Goal: Information Seeking & Learning: Learn about a topic

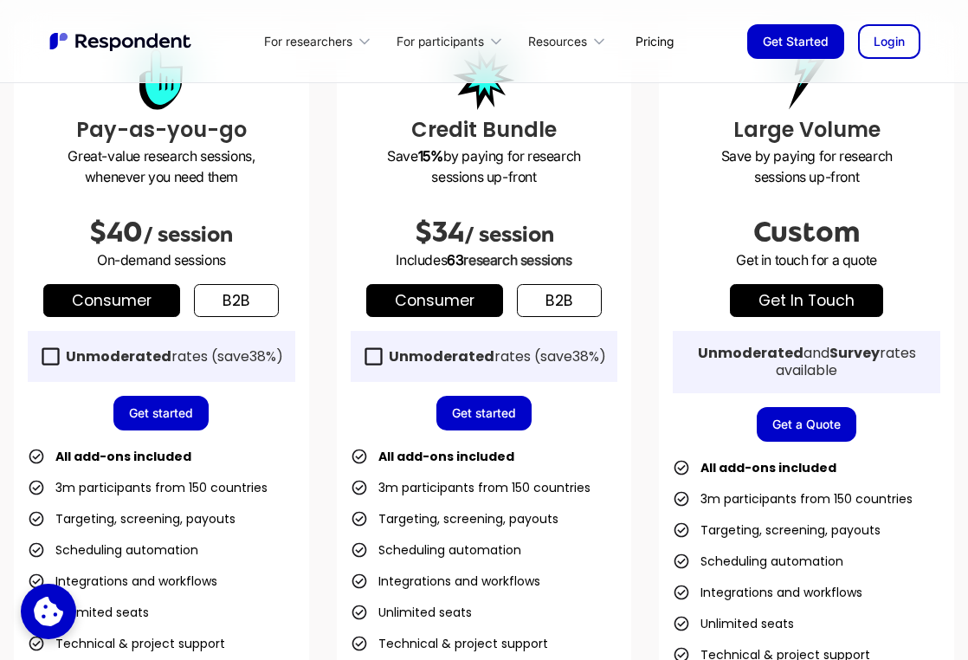
scroll to position [432, 0]
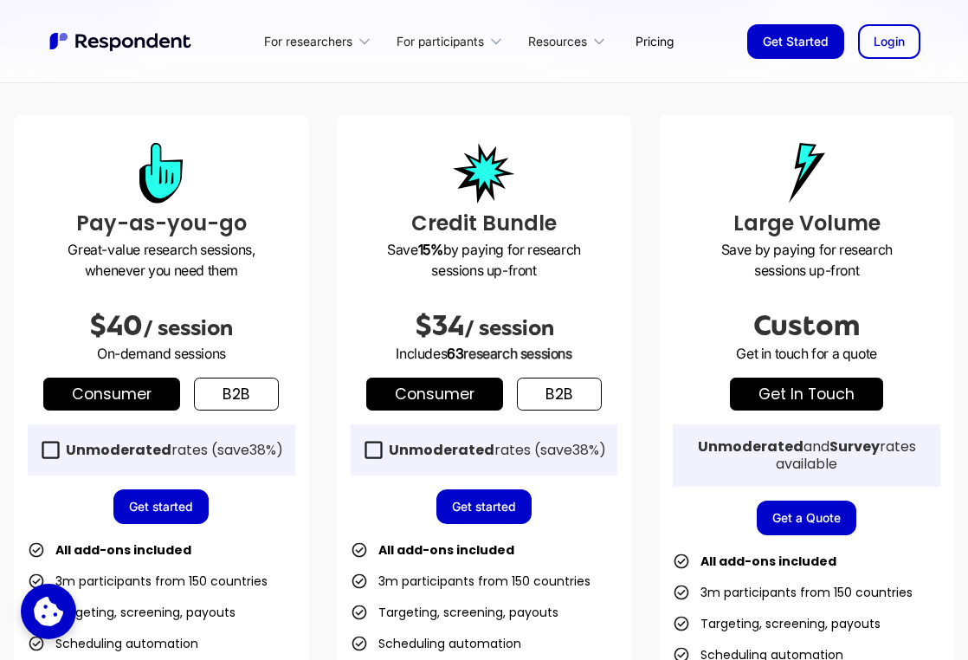
click at [253, 396] on link "b2b" at bounding box center [236, 393] width 85 height 33
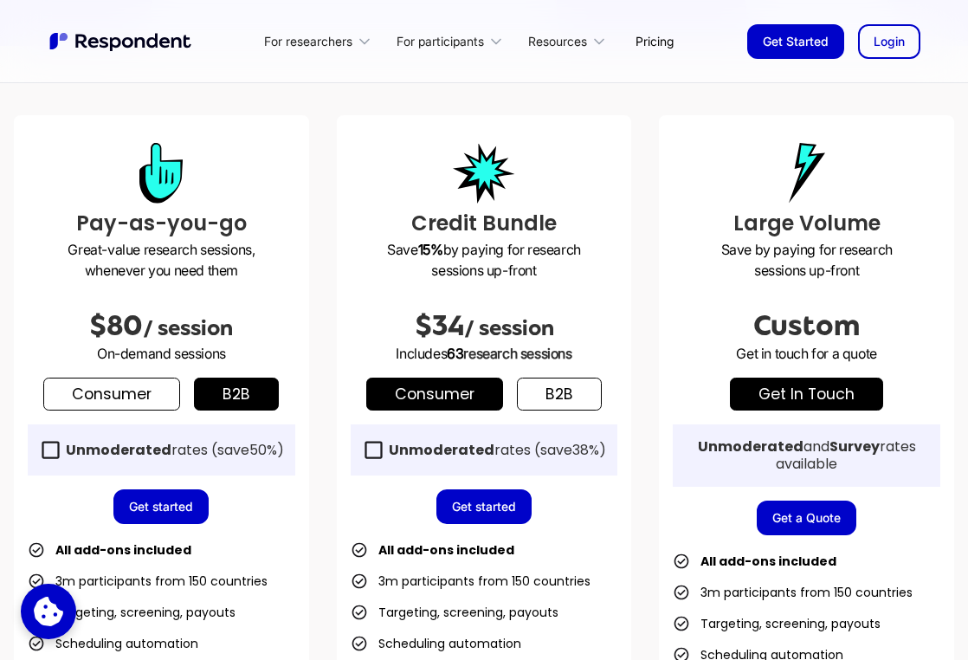
click at [164, 402] on link "Consumer" at bounding box center [111, 393] width 137 height 33
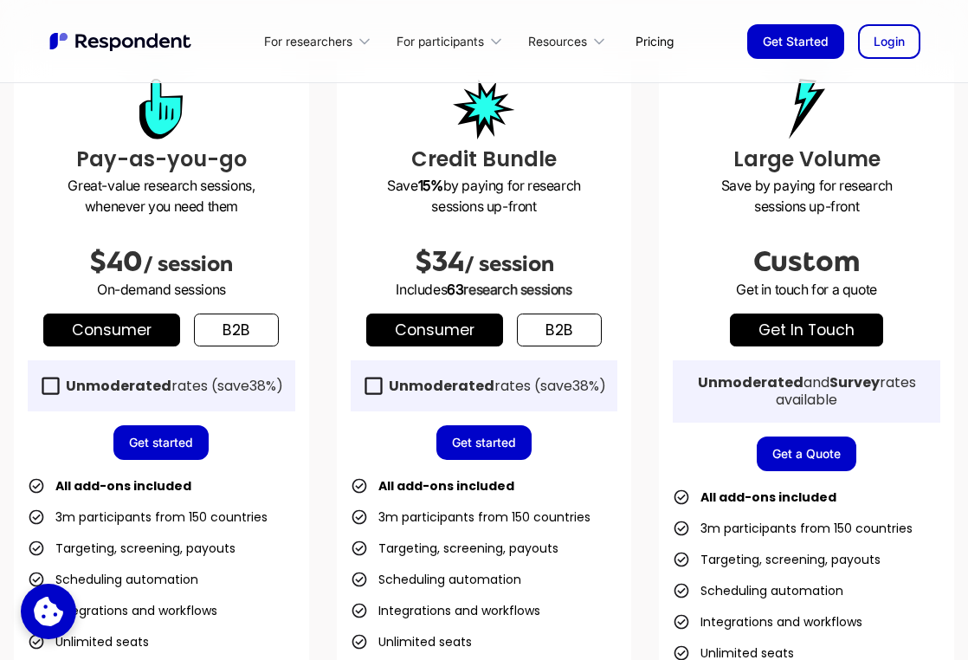
scroll to position [498, 0]
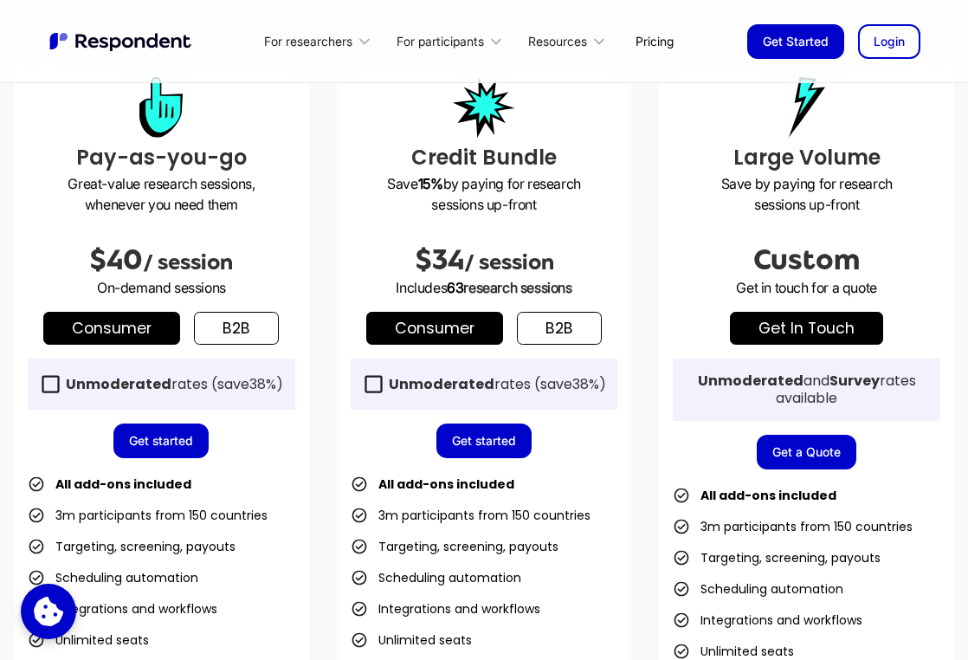
click at [559, 334] on link "b2b" at bounding box center [559, 328] width 85 height 33
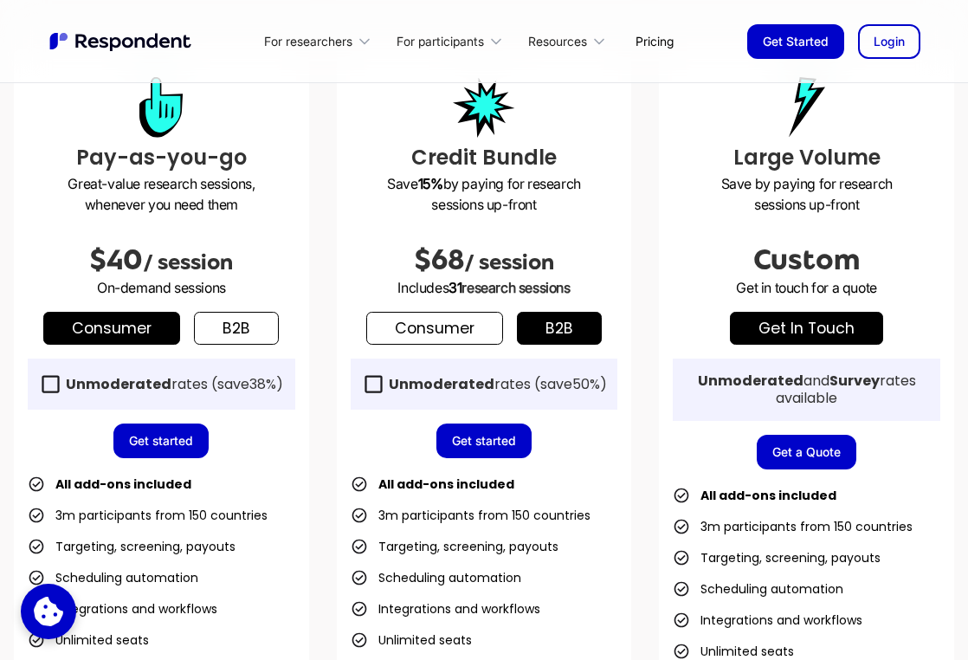
click at [468, 328] on link "Consumer" at bounding box center [434, 328] width 137 height 33
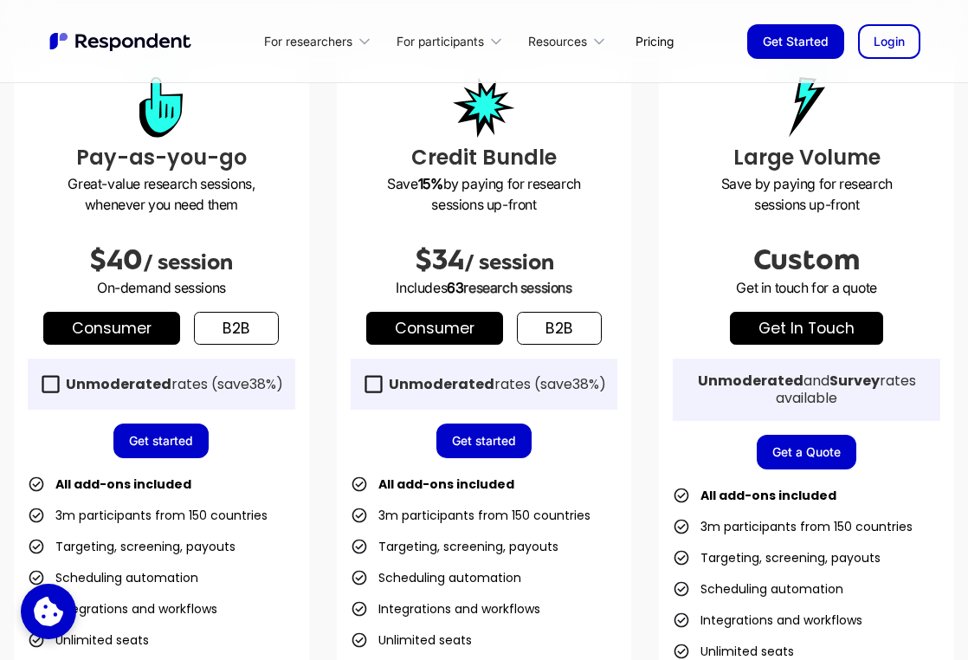
click at [551, 322] on link "b2b" at bounding box center [559, 328] width 85 height 33
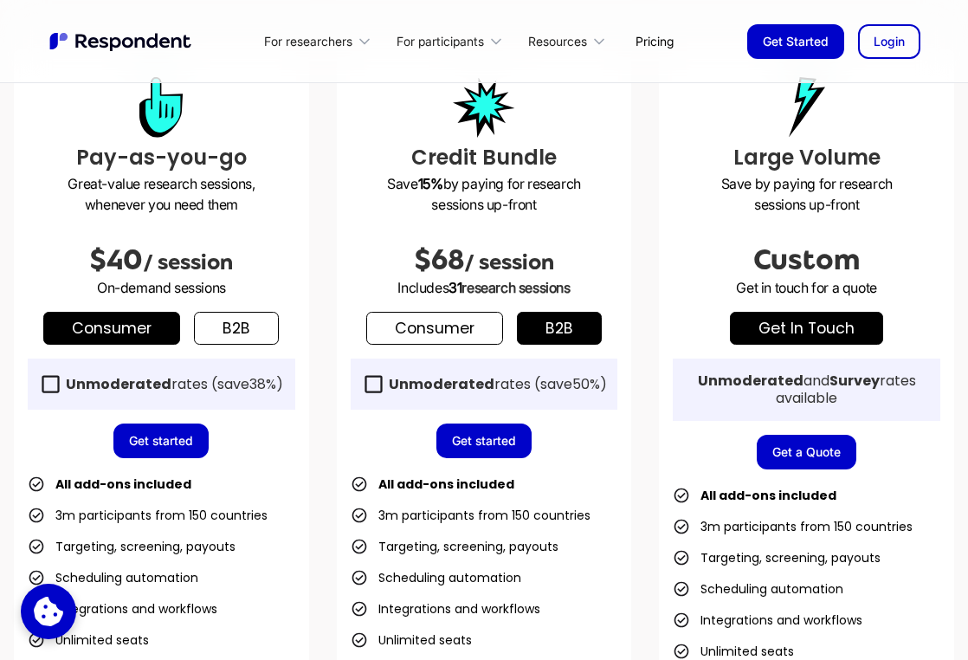
click at [471, 325] on link "Consumer" at bounding box center [434, 328] width 137 height 33
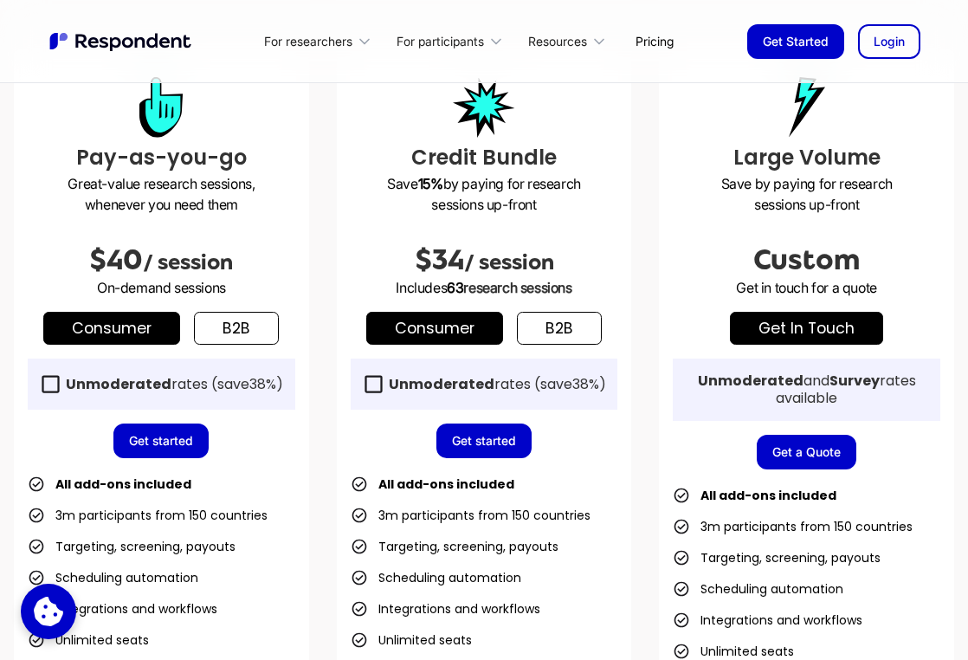
click at [545, 321] on link "b2b" at bounding box center [559, 328] width 85 height 33
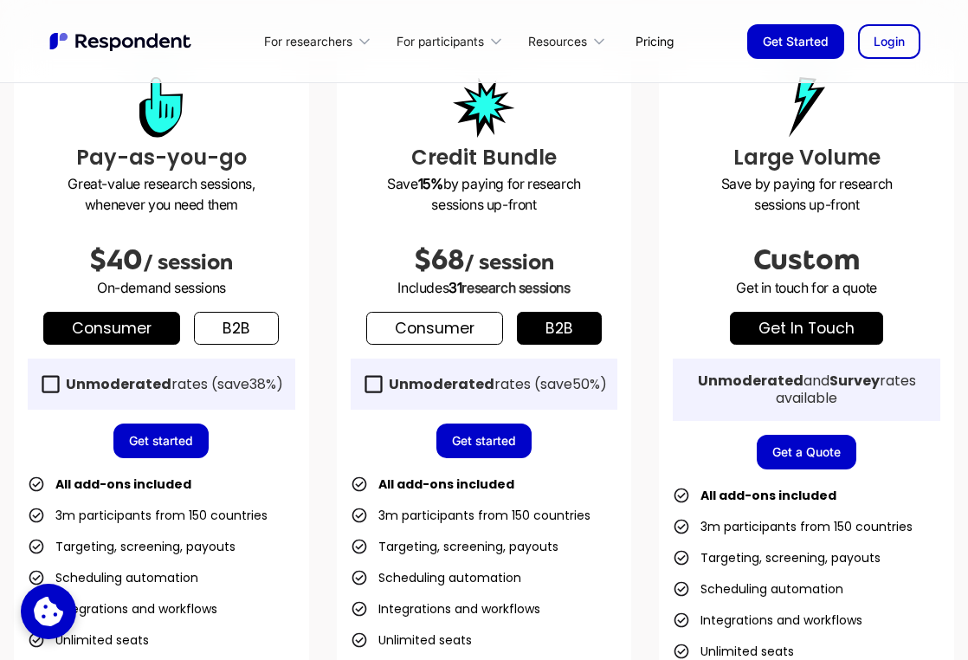
click at [436, 332] on link "Consumer" at bounding box center [434, 328] width 137 height 33
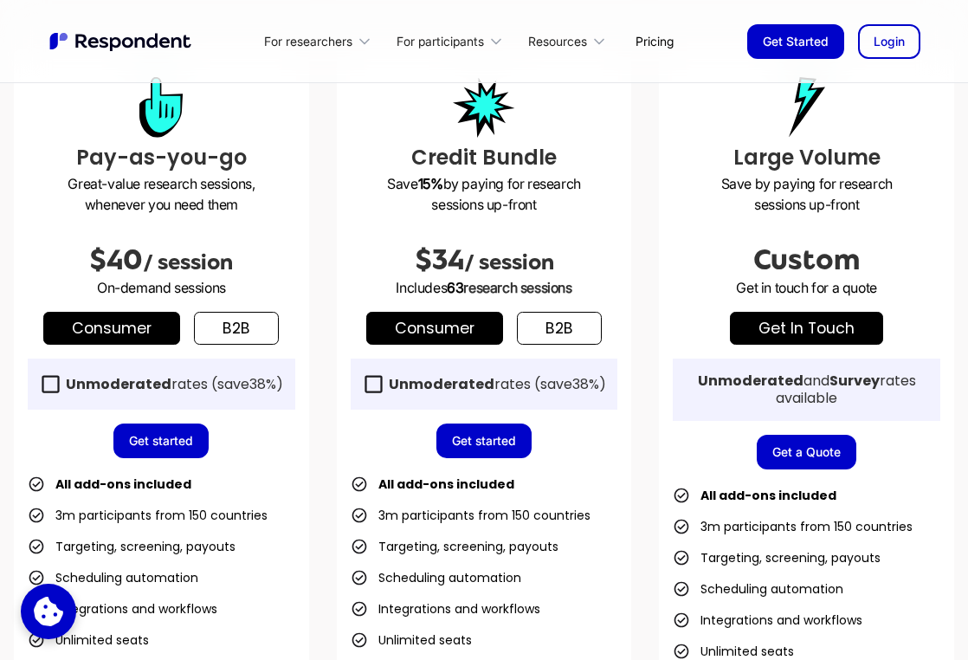
click at [539, 330] on link "b2b" at bounding box center [559, 328] width 85 height 33
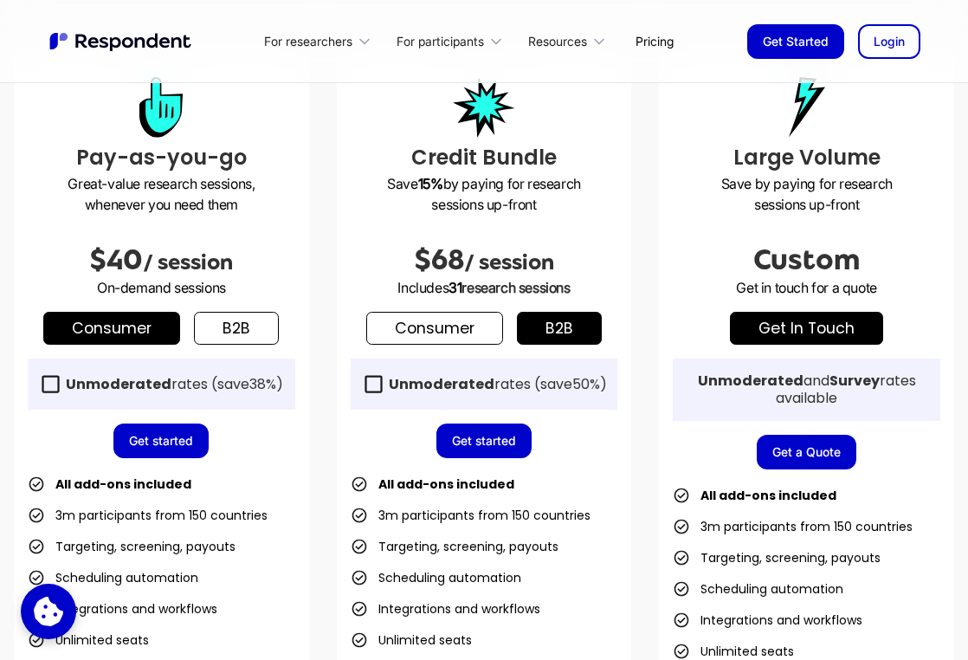
click at [468, 335] on link "Consumer" at bounding box center [434, 328] width 137 height 33
